Goal: Task Accomplishment & Management: Use online tool/utility

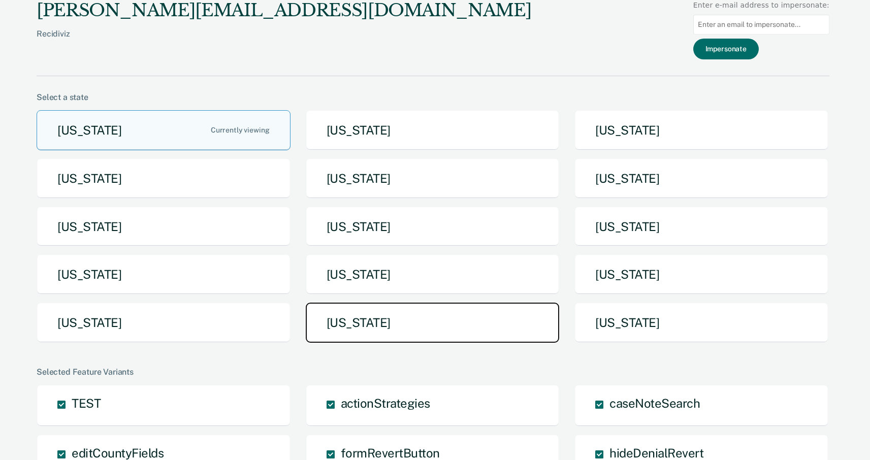
click at [431, 316] on button "[US_STATE]" at bounding box center [433, 323] width 254 height 40
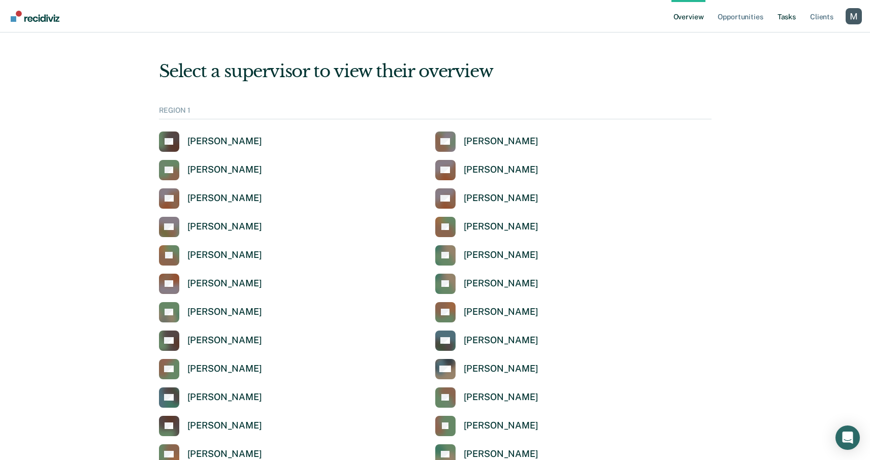
click at [782, 17] on link "Tasks" at bounding box center [787, 16] width 22 height 33
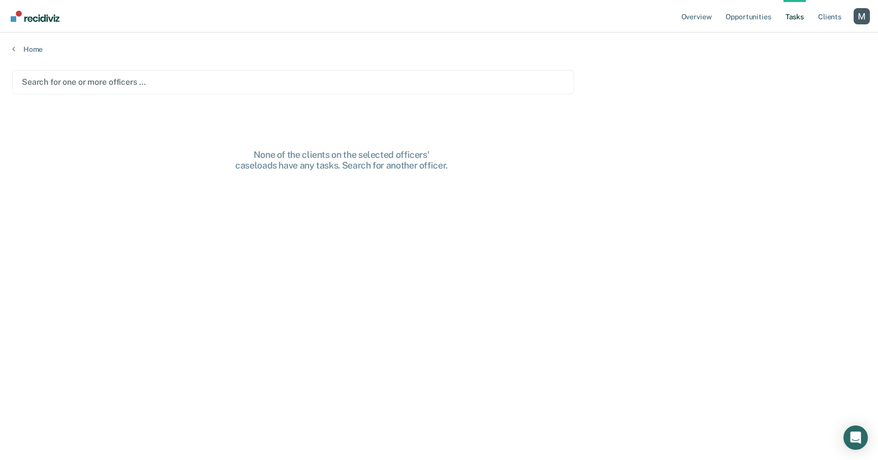
click at [142, 82] on div at bounding box center [293, 82] width 543 height 12
drag, startPoint x: 180, startPoint y: 82, endPoint x: 181, endPoint y: 91, distance: 9.2
click at [180, 83] on div at bounding box center [305, 82] width 409 height 12
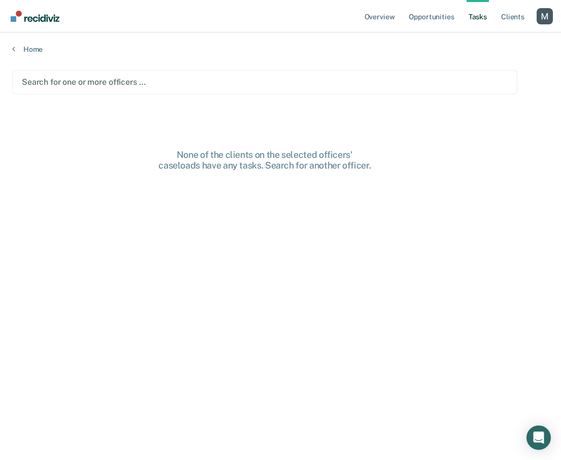
click at [116, 94] on main "Search for one or more officers … None of the clients on the selected officers'…" at bounding box center [280, 255] width 561 height 403
click at [126, 80] on div at bounding box center [265, 82] width 486 height 12
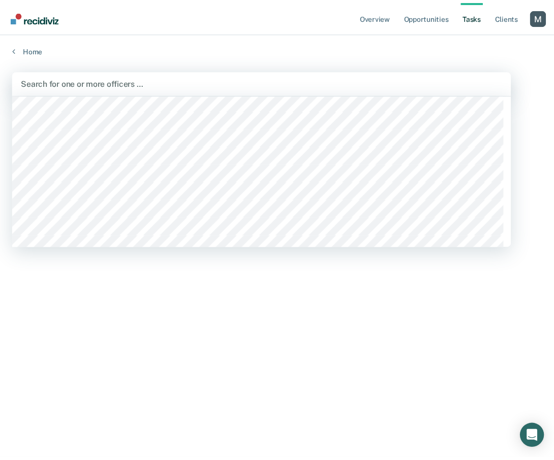
scroll to position [534, 0]
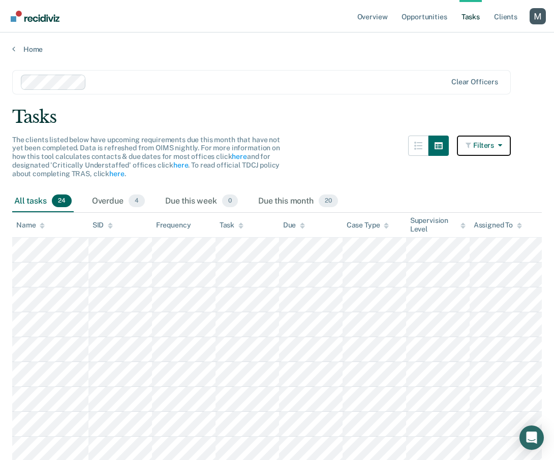
click at [487, 150] on button "Filters" at bounding box center [484, 146] width 54 height 20
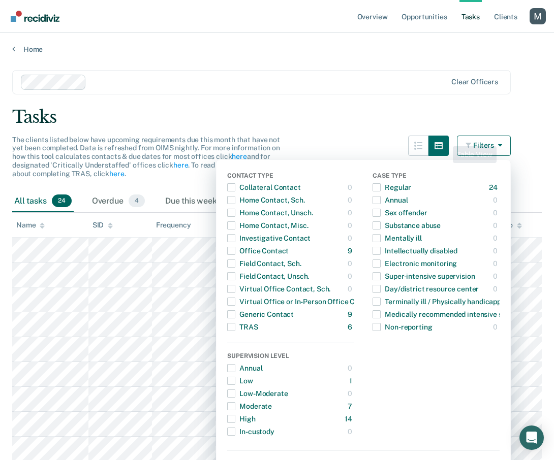
click at [358, 119] on div "Tasks" at bounding box center [276, 117] width 529 height 21
